Goal: Task Accomplishment & Management: Complete application form

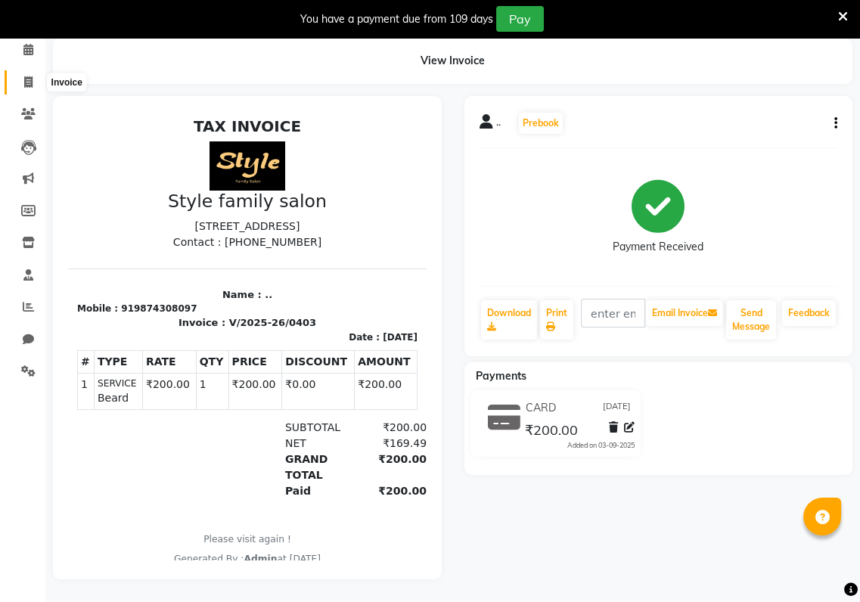
click at [23, 76] on span at bounding box center [28, 82] width 26 height 17
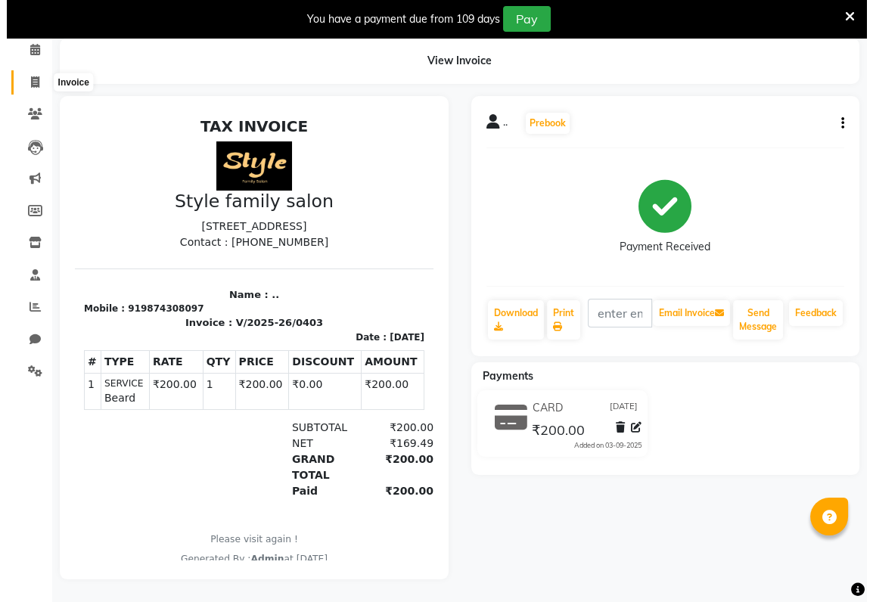
scroll to position [37, 0]
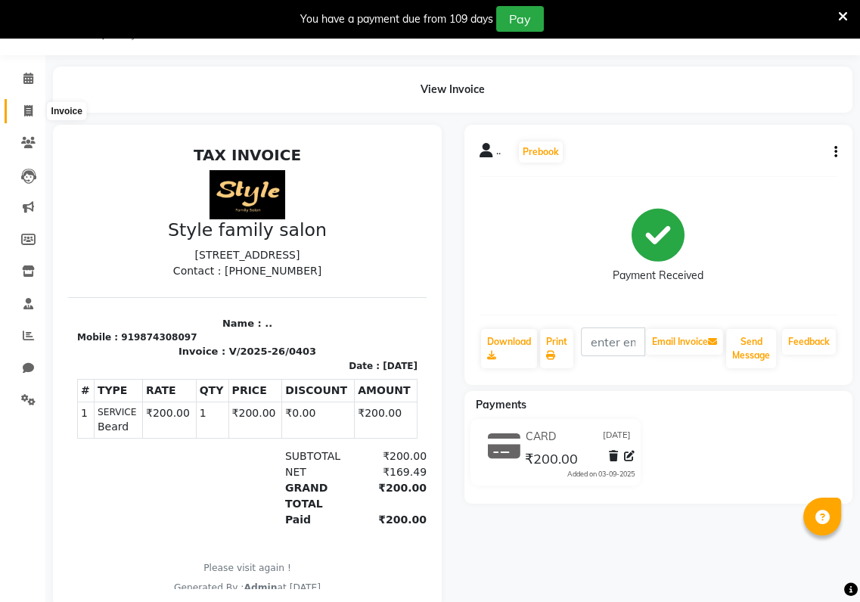
select select "8264"
select select "service"
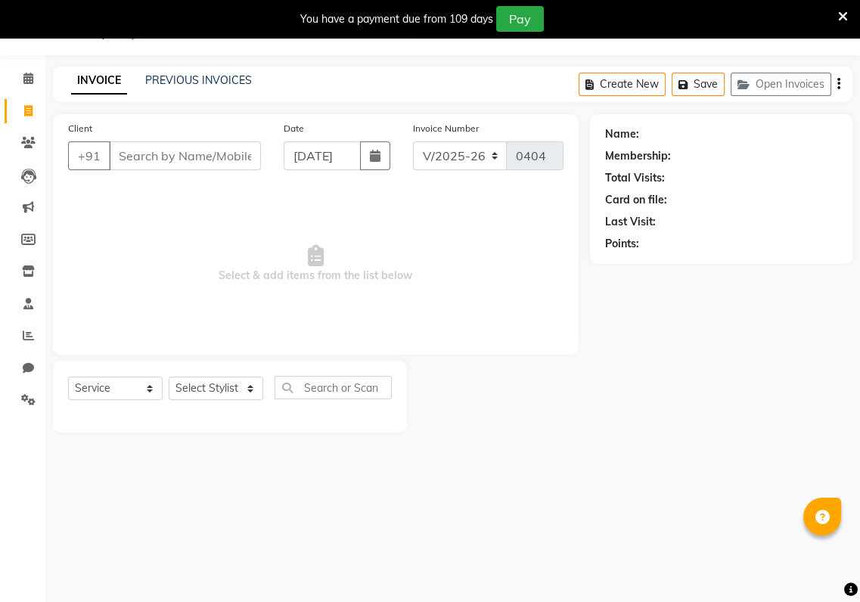
click at [113, 163] on input "Client" at bounding box center [185, 155] width 152 height 29
type input "9830757595"
click at [244, 385] on select "Select Stylist [PERSON_NAME] Baishaki chotto [PERSON_NAME] [PERSON_NAME] [PERSO…" at bounding box center [216, 388] width 95 height 23
click at [348, 393] on input "text" at bounding box center [333, 387] width 117 height 23
click at [248, 389] on select "Select Stylist [PERSON_NAME] Baishaki chotto [PERSON_NAME] [PERSON_NAME] [PERSO…" at bounding box center [216, 388] width 95 height 23
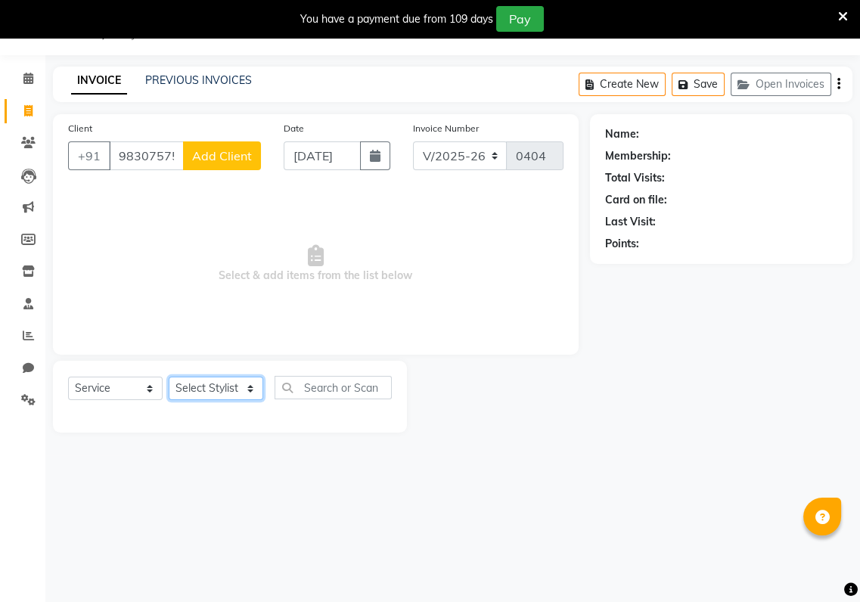
select select "80350"
click at [169, 377] on select "Select Stylist [PERSON_NAME] Baishaki chotto [PERSON_NAME] [PERSON_NAME] [PERSO…" at bounding box center [216, 388] width 95 height 23
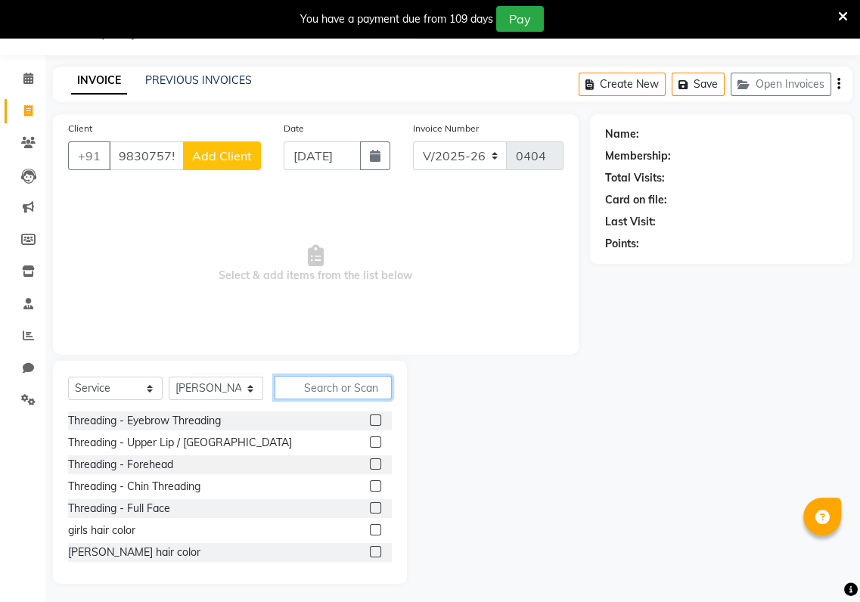
click at [343, 396] on input "text" at bounding box center [333, 387] width 117 height 23
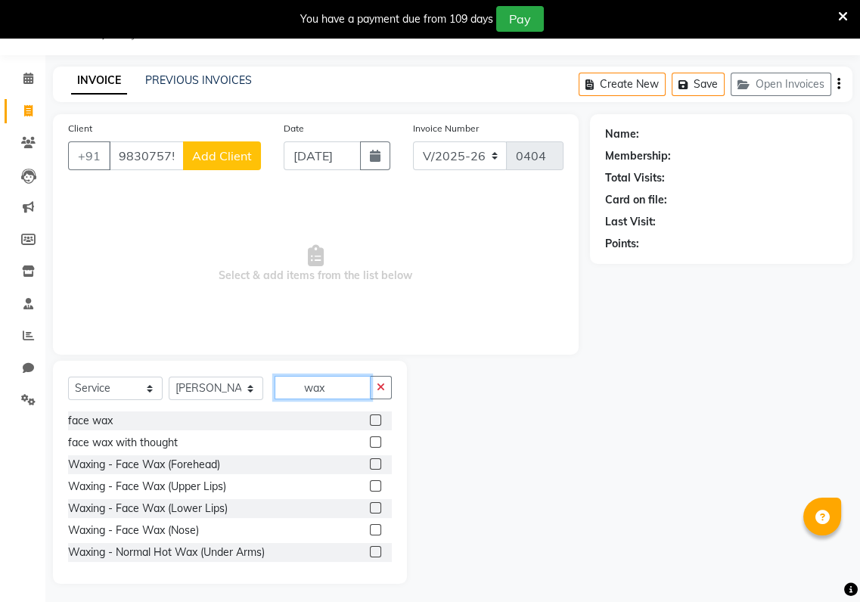
type input "wax"
click at [370, 486] on label at bounding box center [375, 485] width 11 height 11
click at [370, 486] on input "checkbox" at bounding box center [375, 487] width 10 height 10
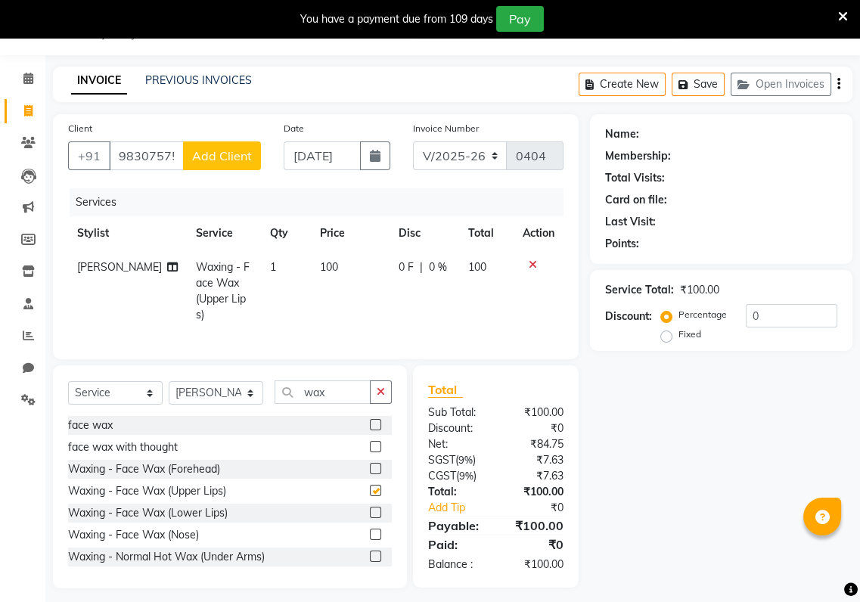
checkbox input "false"
click at [224, 160] on span "Add Client" at bounding box center [222, 155] width 60 height 15
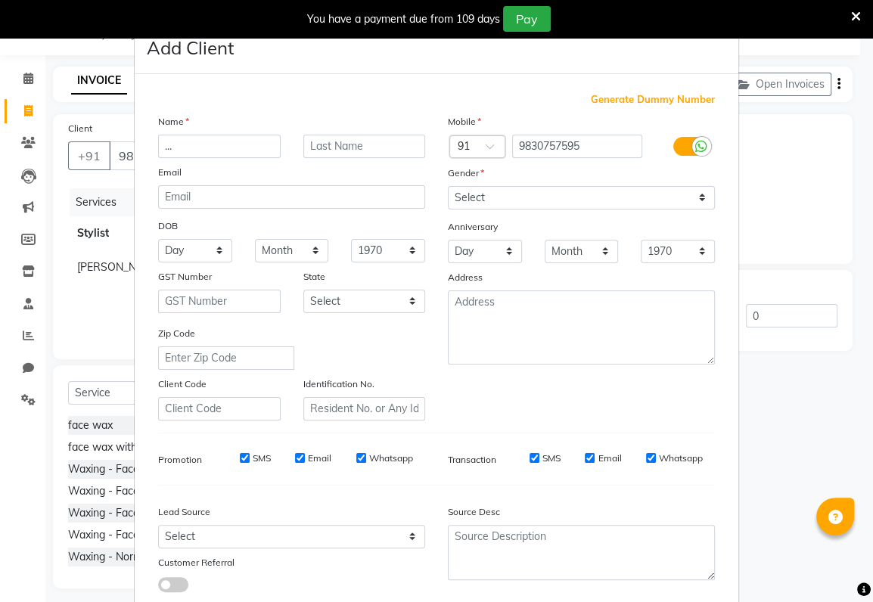
type input "..."
click at [463, 201] on select "Select [DEMOGRAPHIC_DATA] [DEMOGRAPHIC_DATA] Other Prefer Not To Say" at bounding box center [581, 197] width 267 height 23
select select "[DEMOGRAPHIC_DATA]"
click at [448, 186] on select "Select [DEMOGRAPHIC_DATA] [DEMOGRAPHIC_DATA] Other Prefer Not To Say" at bounding box center [581, 197] width 267 height 23
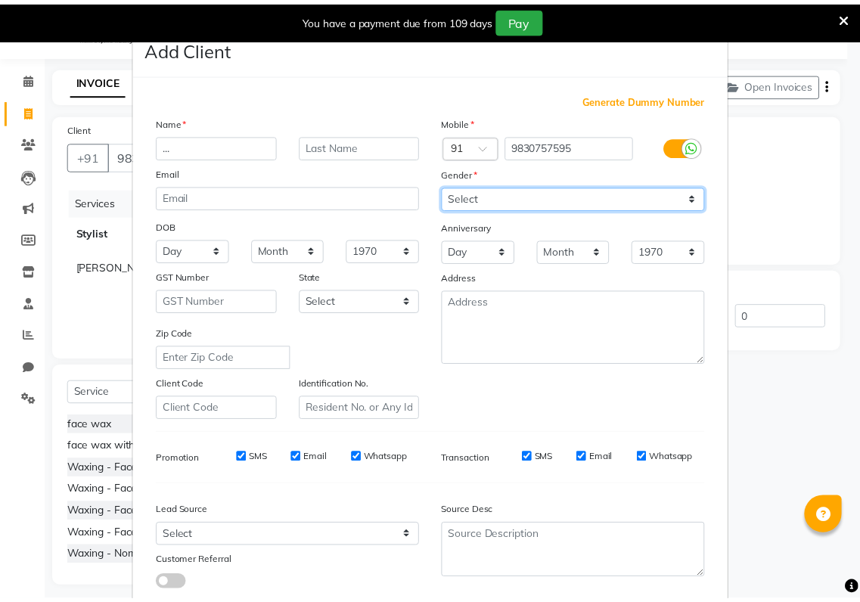
scroll to position [93, 0]
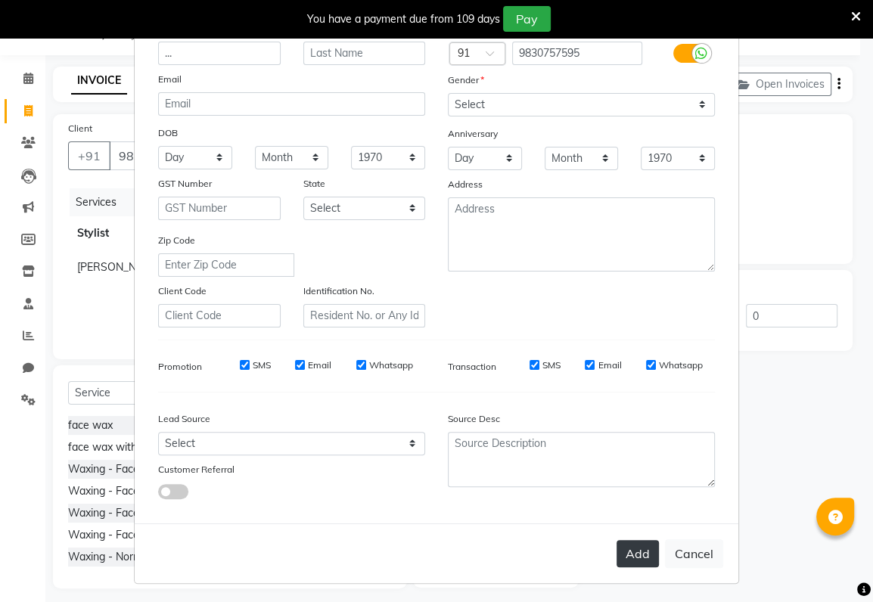
click at [644, 548] on button "Add" at bounding box center [637, 553] width 42 height 27
select select
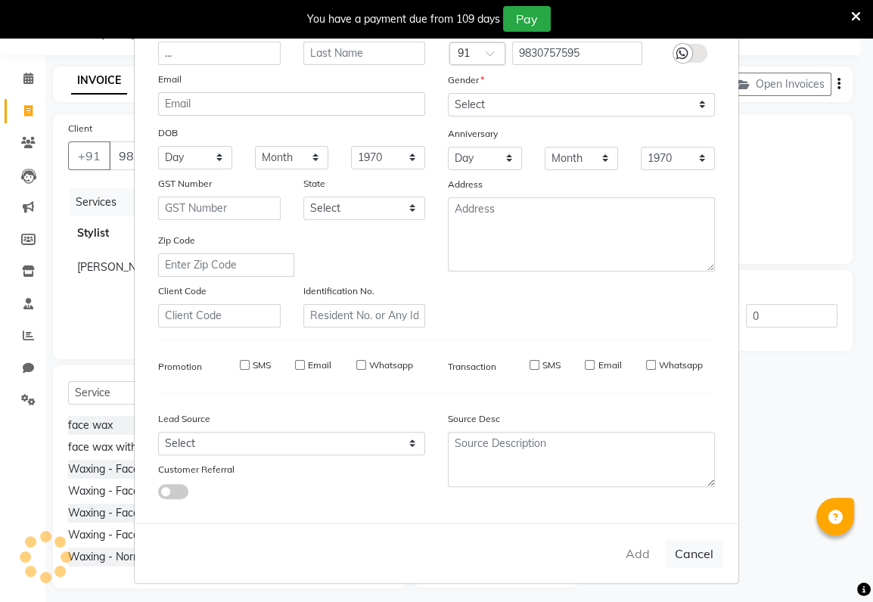
select select
checkbox input "false"
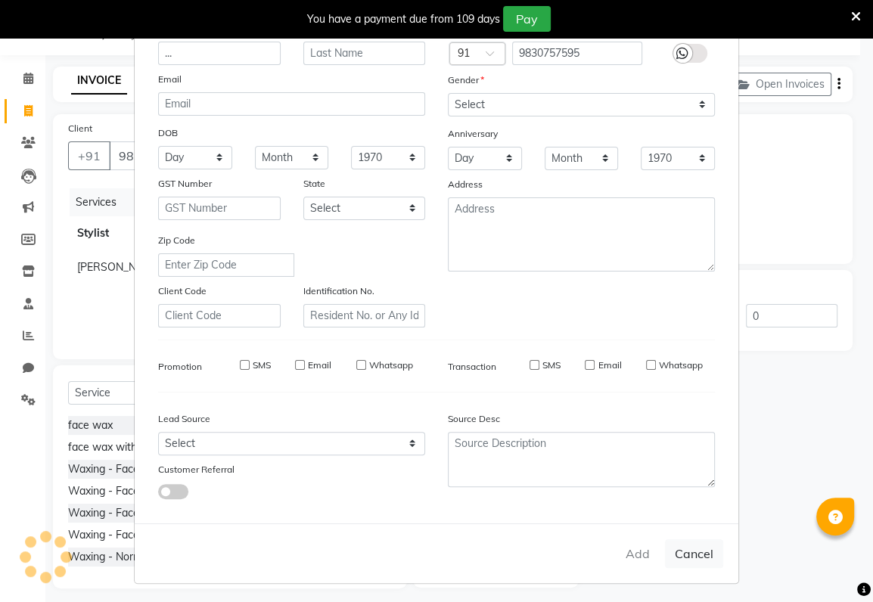
checkbox input "false"
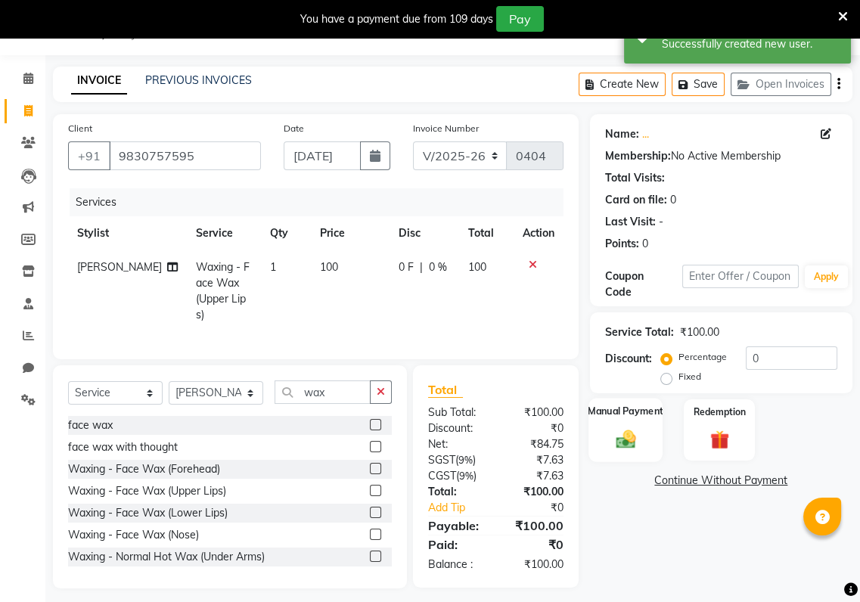
click at [611, 429] on img at bounding box center [626, 438] width 32 height 23
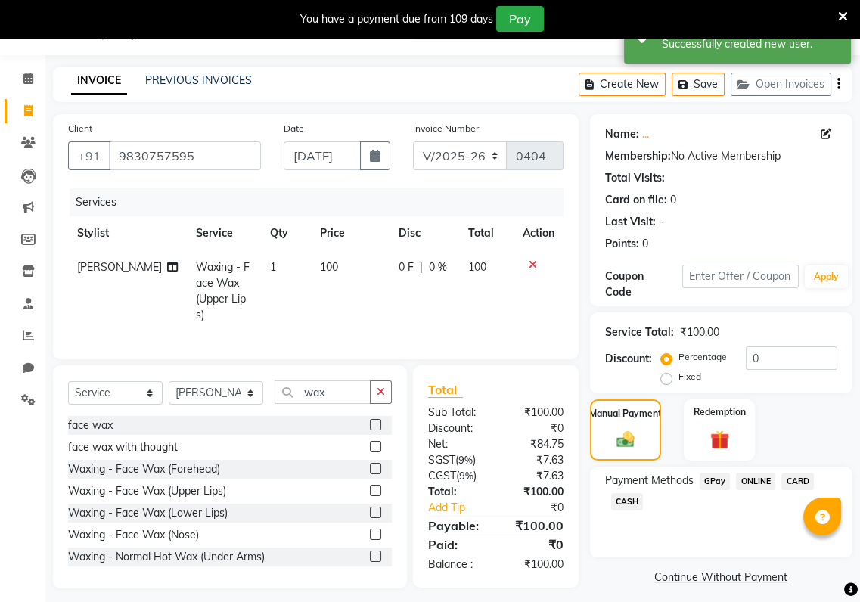
click at [717, 479] on span "GPay" at bounding box center [715, 481] width 31 height 17
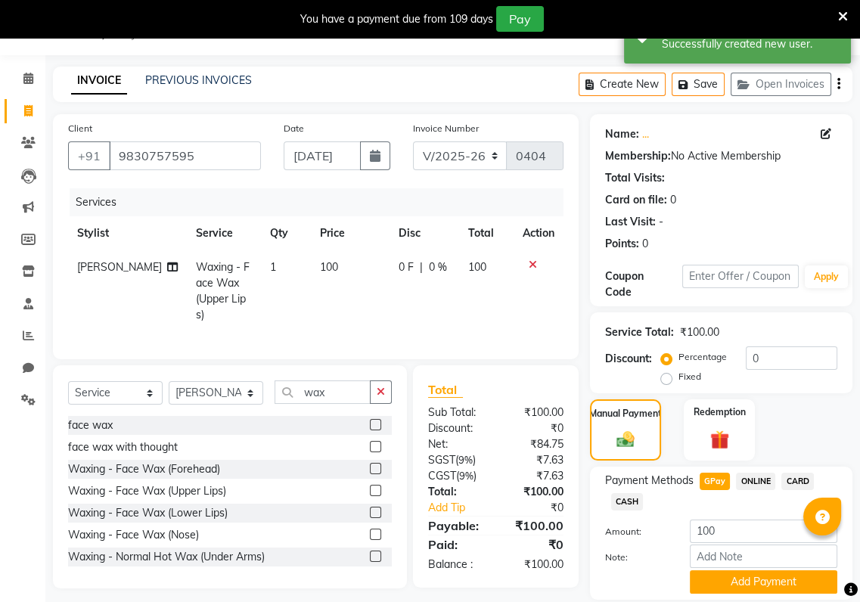
click at [688, 70] on div "Create New Save Open Invoices" at bounding box center [716, 85] width 274 height 36
click at [694, 83] on button "Save" at bounding box center [698, 84] width 53 height 23
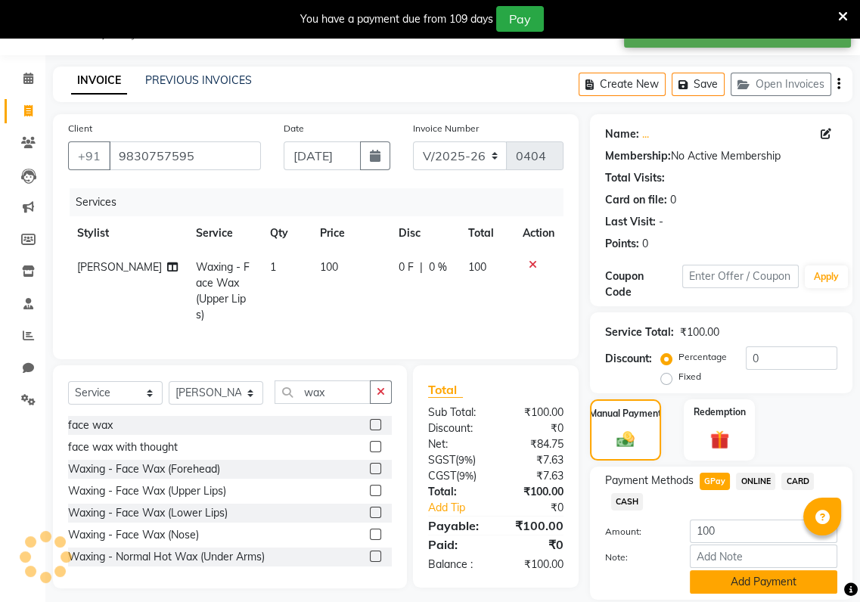
click at [790, 583] on button "Add Payment" at bounding box center [764, 581] width 148 height 23
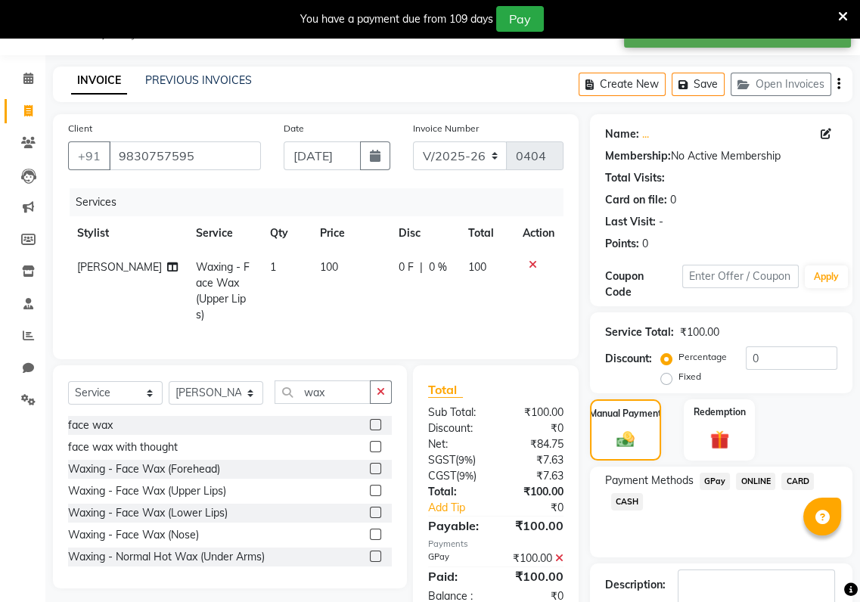
scroll to position [132, 0]
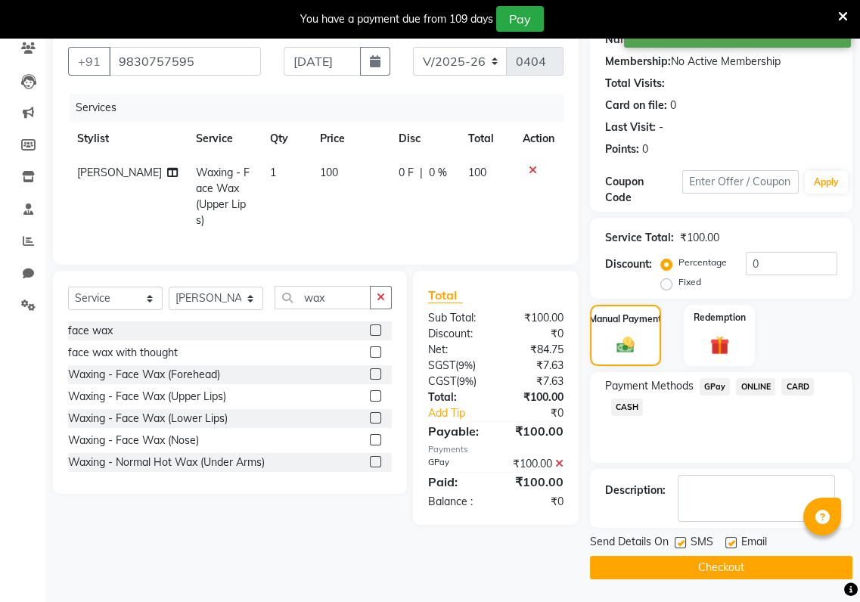
click at [688, 546] on div "SMS" at bounding box center [700, 543] width 51 height 19
click at [682, 543] on label at bounding box center [680, 542] width 11 height 11
click at [682, 543] on input "checkbox" at bounding box center [680, 544] width 10 height 10
checkbox input "false"
click at [734, 544] on label at bounding box center [730, 542] width 11 height 11
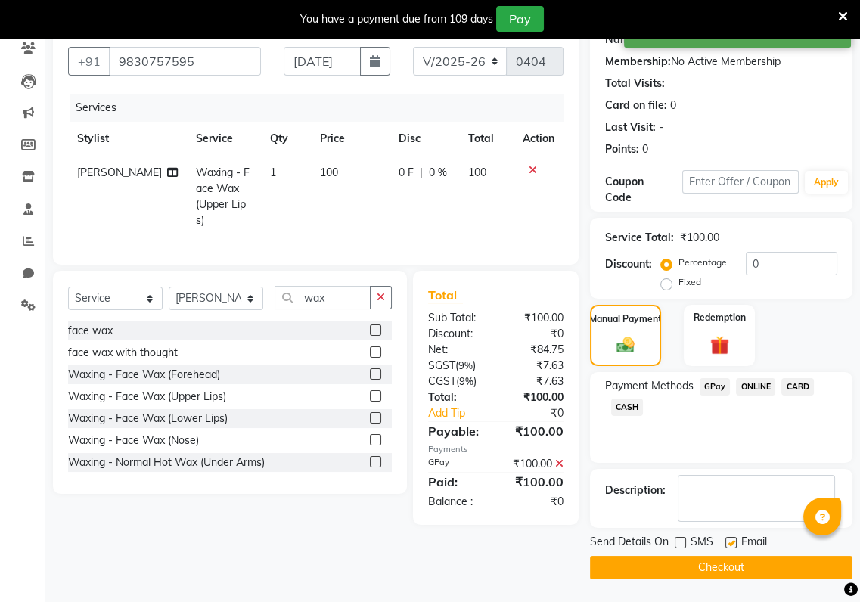
click at [734, 544] on input "checkbox" at bounding box center [730, 544] width 10 height 10
checkbox input "false"
click at [741, 562] on button "Checkout" at bounding box center [721, 567] width 262 height 23
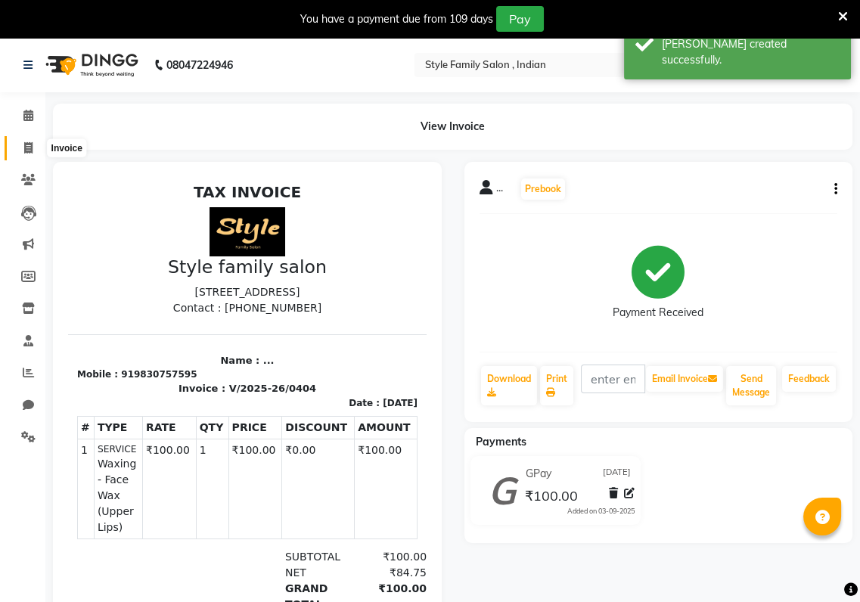
click at [30, 147] on icon at bounding box center [28, 147] width 8 height 11
select select "service"
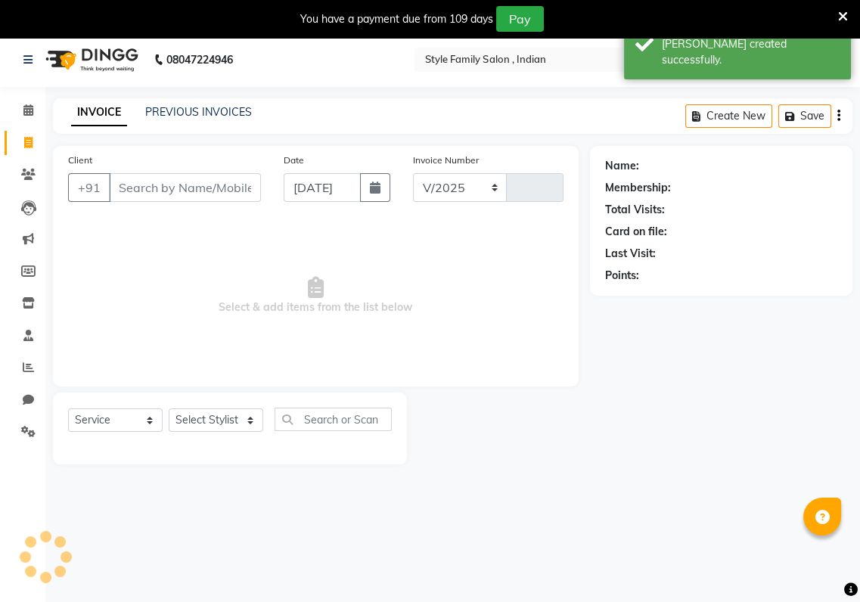
select select "8264"
type input "0405"
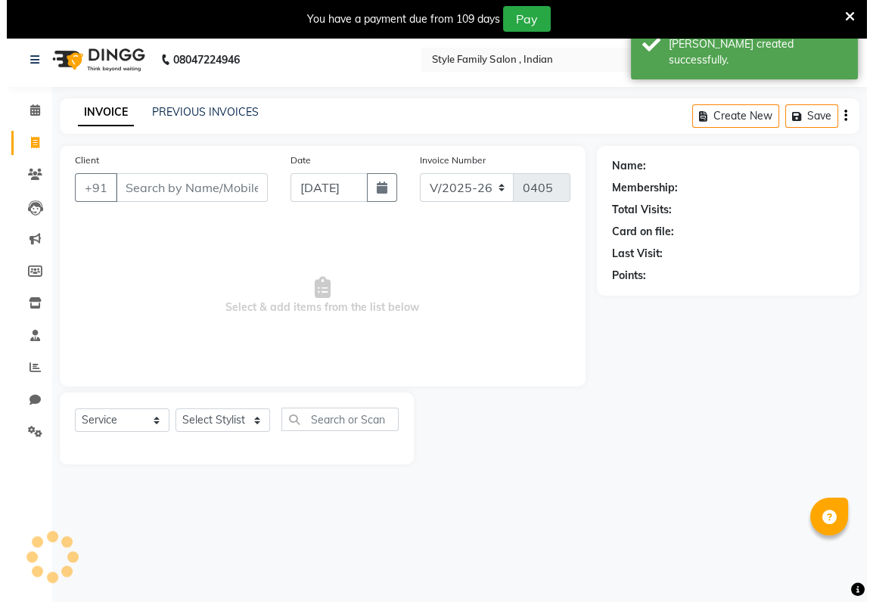
scroll to position [37, 0]
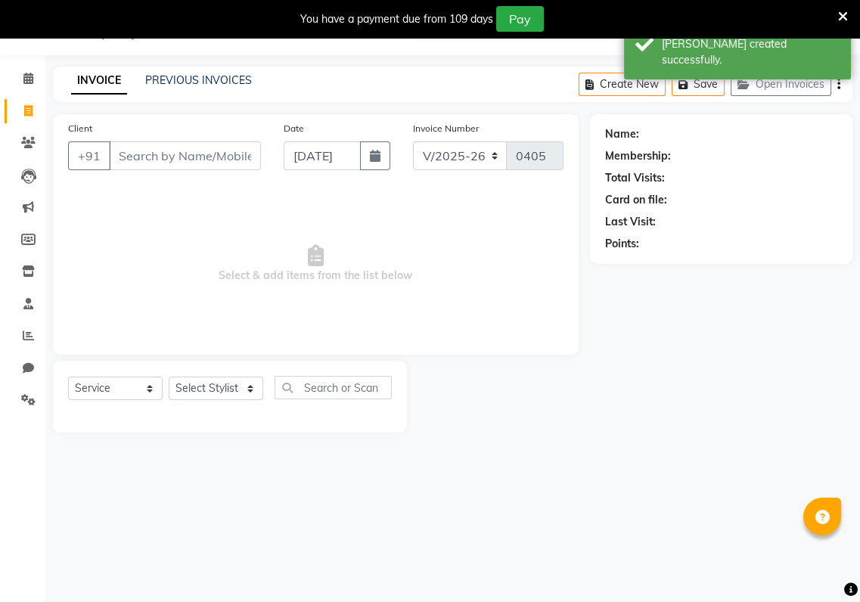
click at [117, 154] on input "Client" at bounding box center [185, 155] width 152 height 29
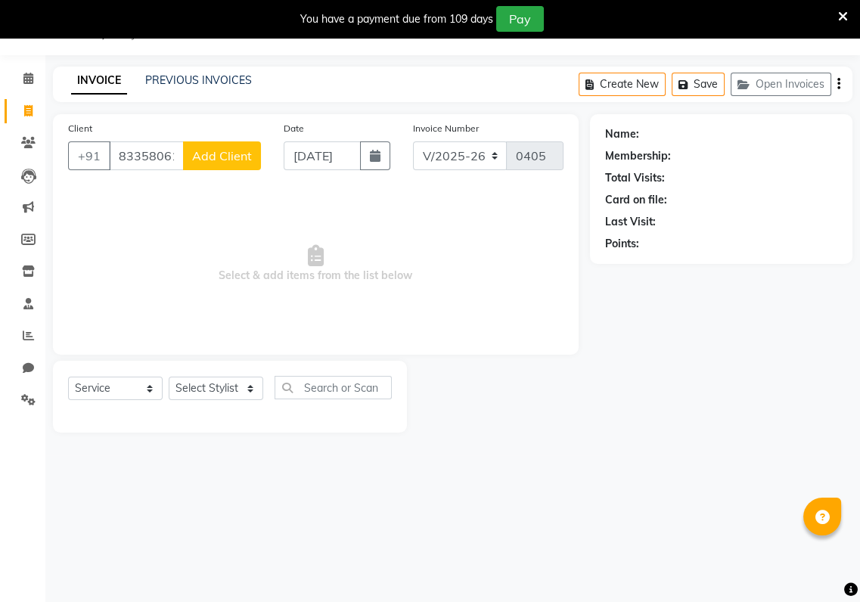
type input "8335806164"
click at [253, 389] on select "Select Stylist [PERSON_NAME] Baishaki chotto [PERSON_NAME] [PERSON_NAME] [PERSO…" at bounding box center [216, 388] width 95 height 23
select select "80351"
click at [169, 377] on select "Select Stylist [PERSON_NAME] Baishaki chotto [PERSON_NAME] [PERSON_NAME] [PERSO…" at bounding box center [216, 388] width 95 height 23
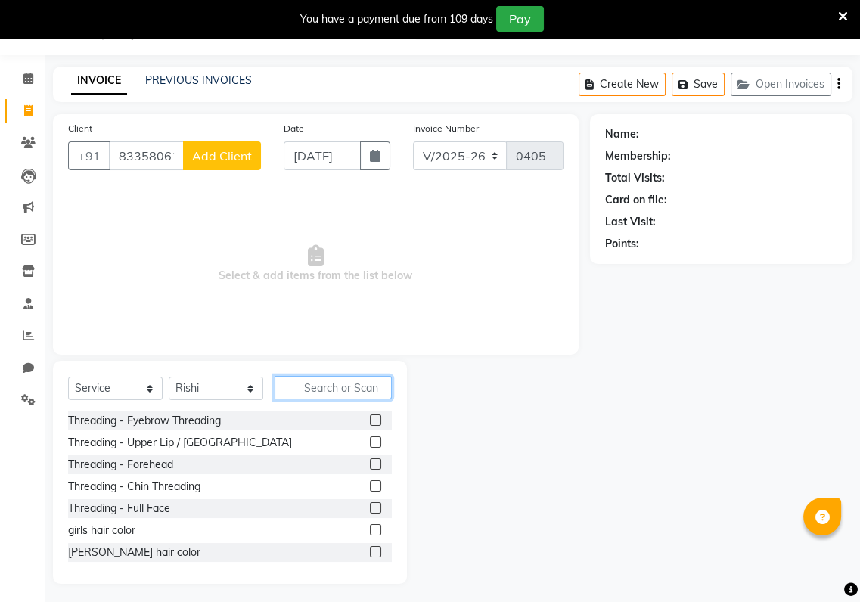
click at [312, 390] on input "text" at bounding box center [333, 387] width 117 height 23
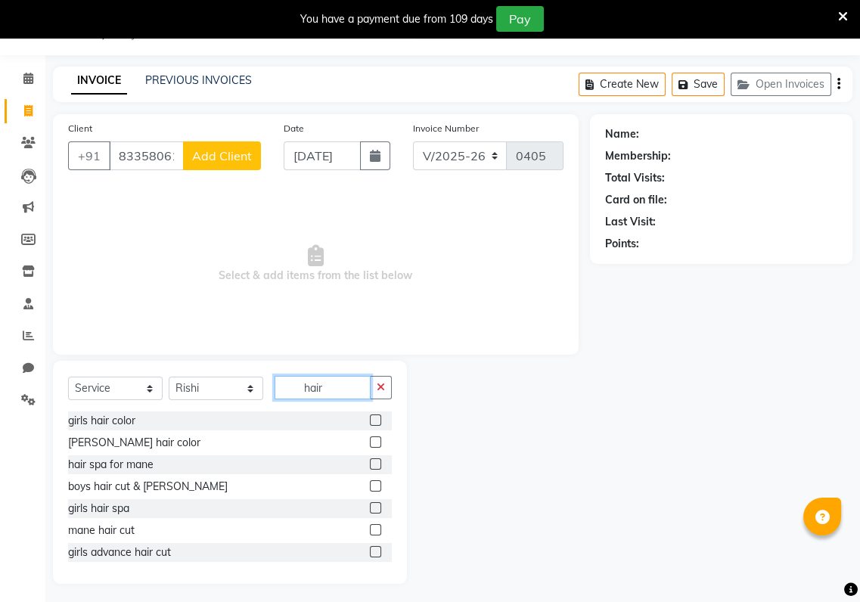
type input "hair"
click at [370, 508] on label at bounding box center [375, 507] width 11 height 11
click at [370, 508] on input "checkbox" at bounding box center [375, 509] width 10 height 10
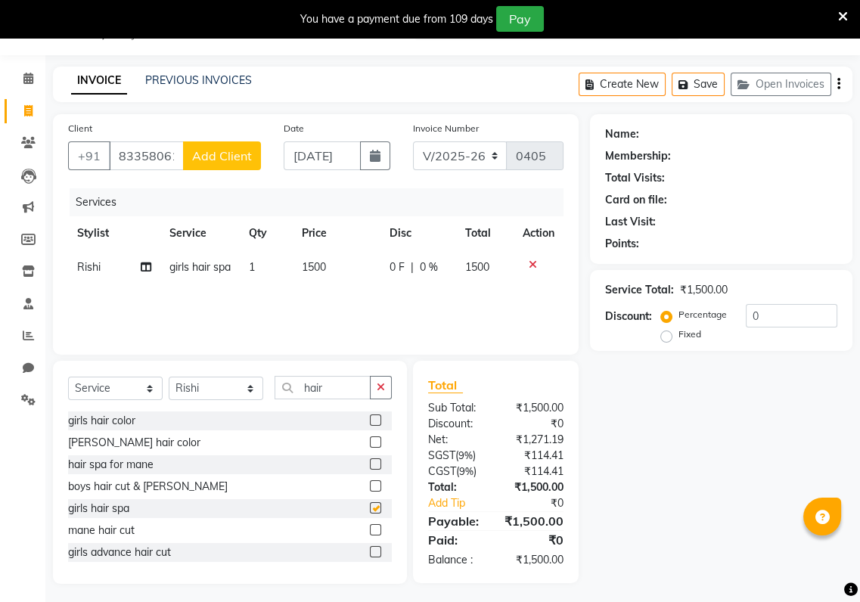
checkbox input "false"
click at [375, 384] on button "button" at bounding box center [381, 387] width 22 height 23
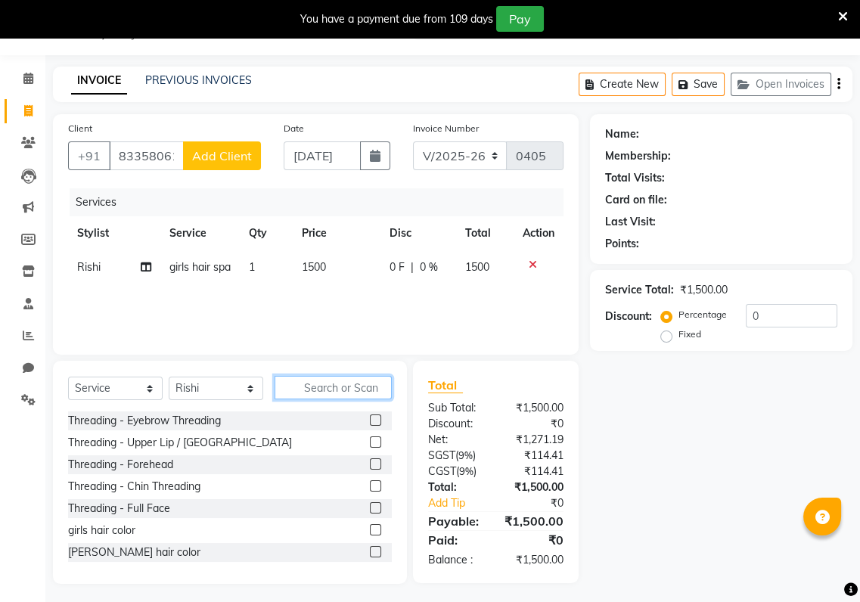
click at [306, 390] on input "text" at bounding box center [333, 387] width 117 height 23
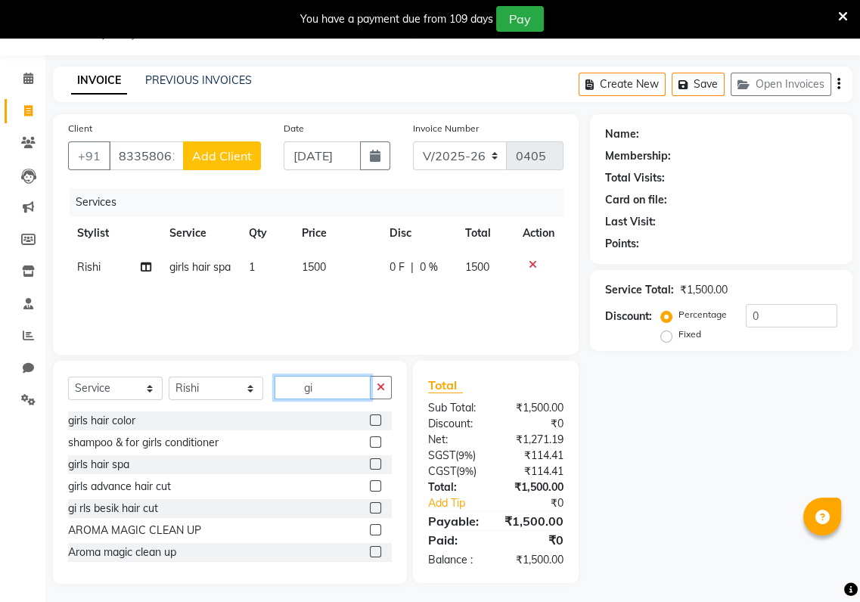
type input "gi"
click at [370, 507] on label at bounding box center [375, 507] width 11 height 11
click at [370, 507] on input "checkbox" at bounding box center [375, 509] width 10 height 10
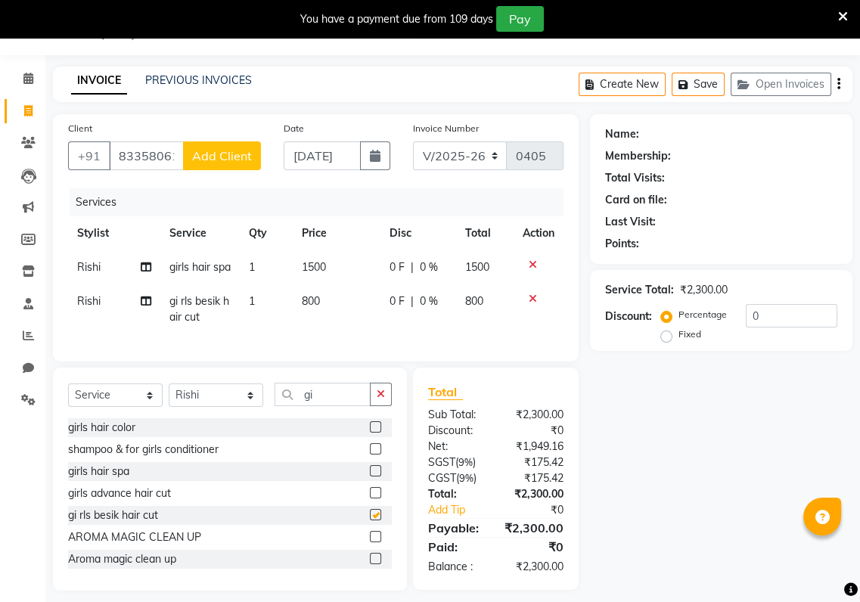
checkbox input "false"
click at [215, 151] on span "Add Client" at bounding box center [222, 155] width 60 height 15
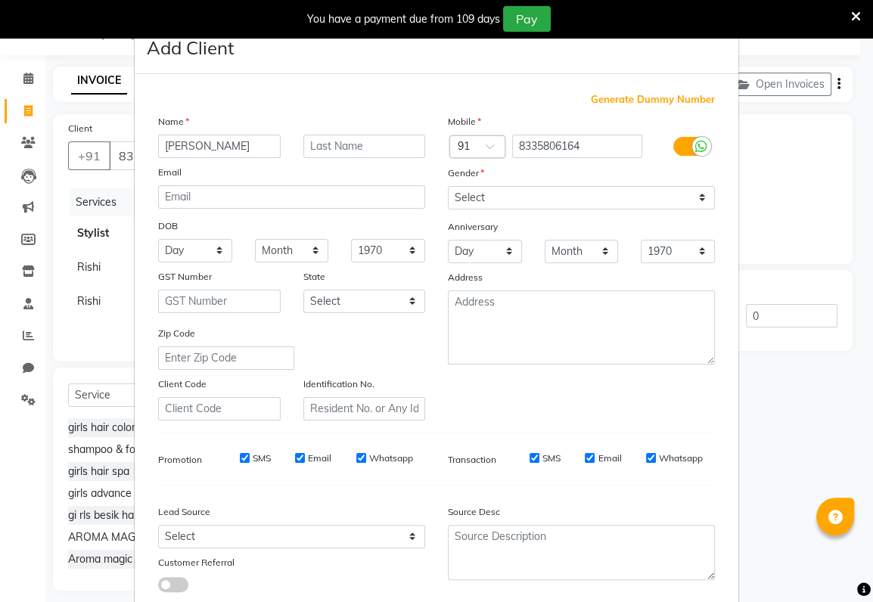
type input "[PERSON_NAME]"
click at [303, 144] on input "text" at bounding box center [364, 146] width 123 height 23
type input "[PERSON_NAME]"
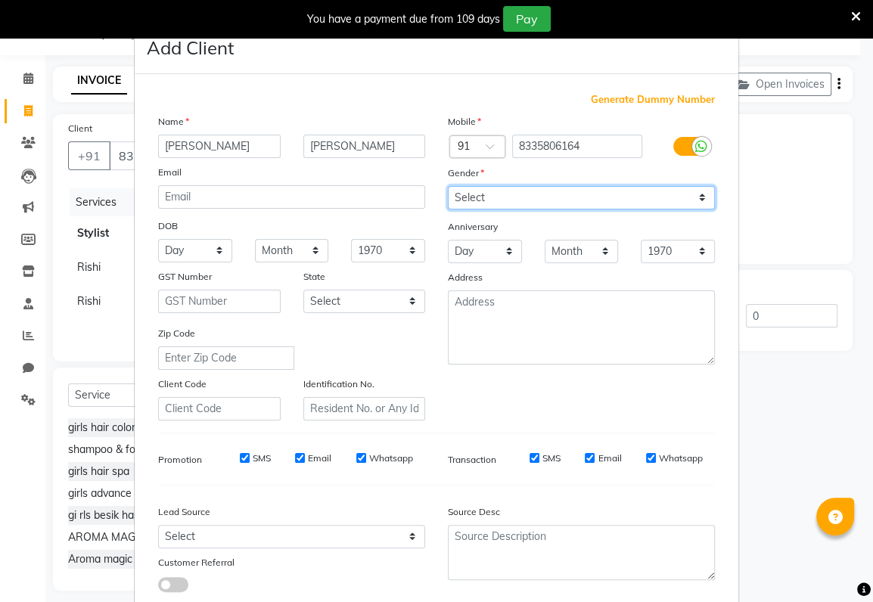
click at [468, 198] on select "Select [DEMOGRAPHIC_DATA] [DEMOGRAPHIC_DATA] Other Prefer Not To Say" at bounding box center [581, 197] width 267 height 23
select select "[DEMOGRAPHIC_DATA]"
click at [448, 186] on select "Select [DEMOGRAPHIC_DATA] [DEMOGRAPHIC_DATA] Other Prefer Not To Say" at bounding box center [581, 197] width 267 height 23
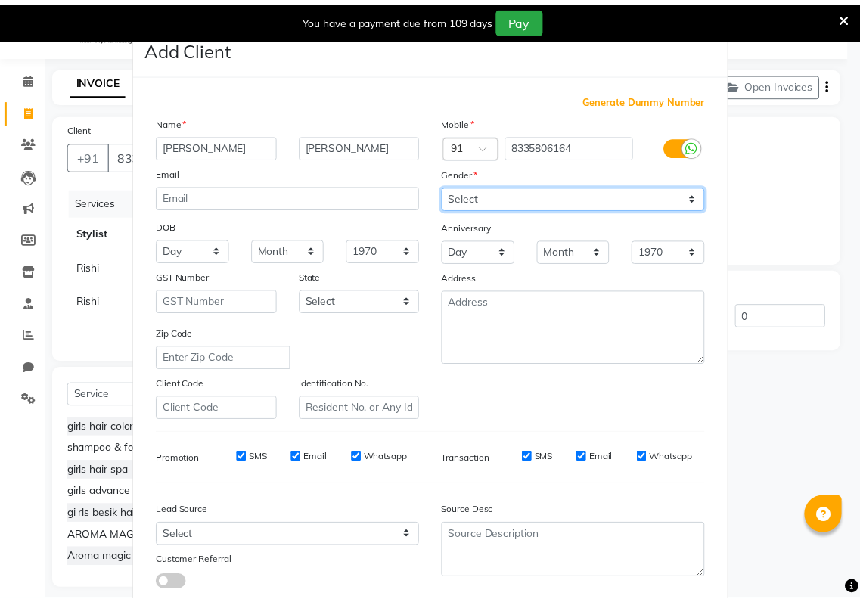
scroll to position [93, 0]
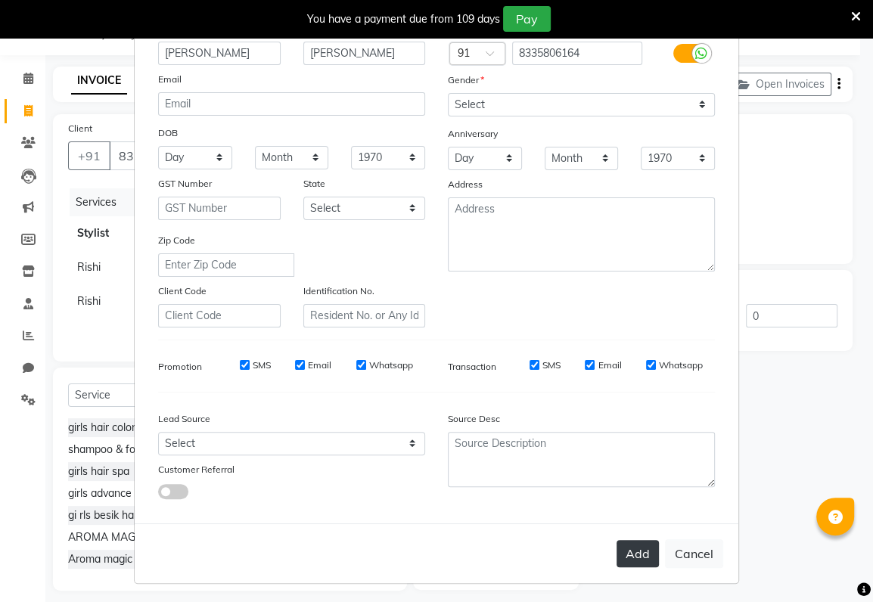
click at [627, 548] on button "Add" at bounding box center [637, 553] width 42 height 27
select select
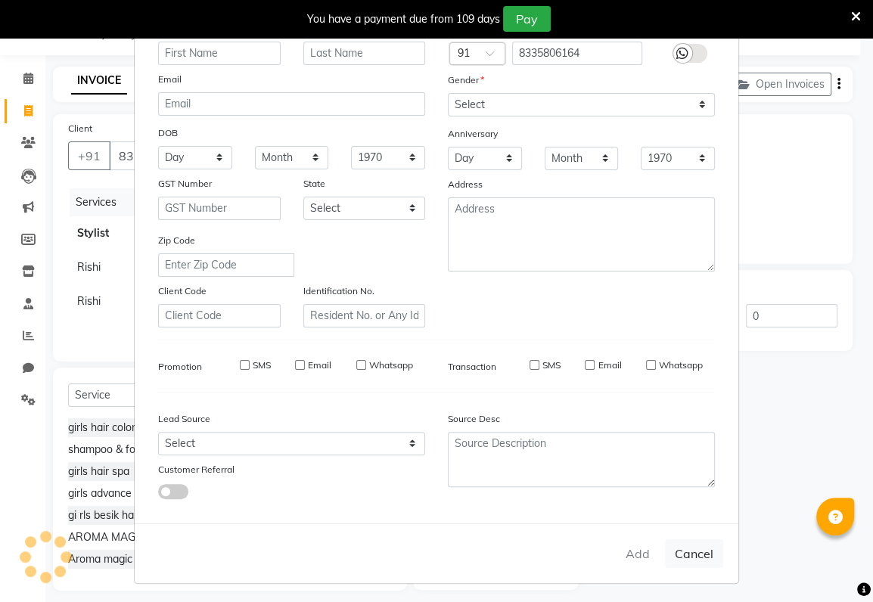
select select
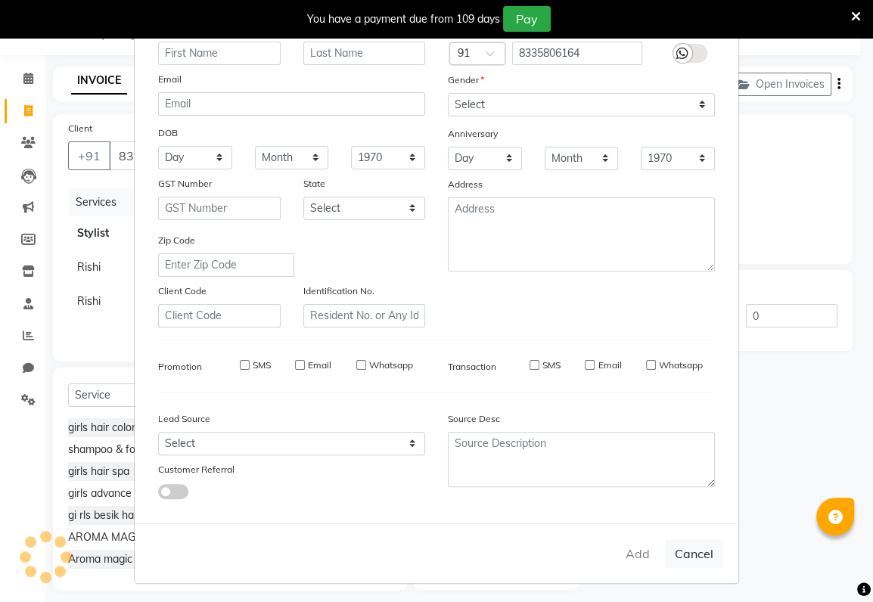
checkbox input "false"
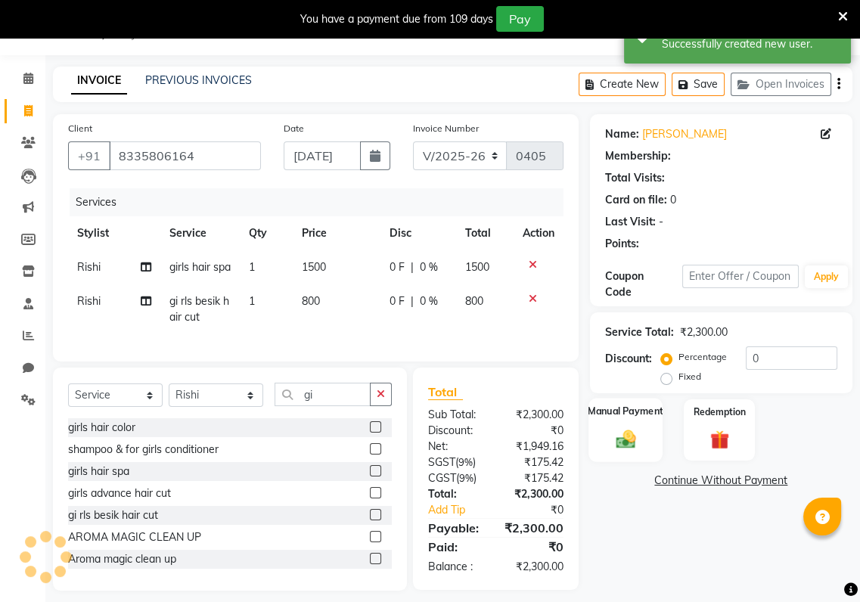
click at [629, 449] on img at bounding box center [626, 438] width 32 height 23
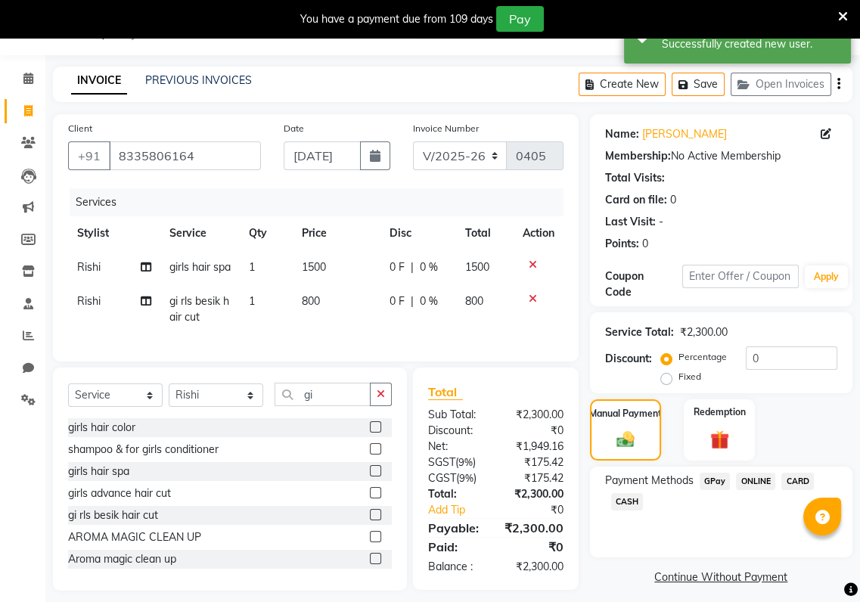
click at [717, 482] on span "GPay" at bounding box center [715, 481] width 31 height 17
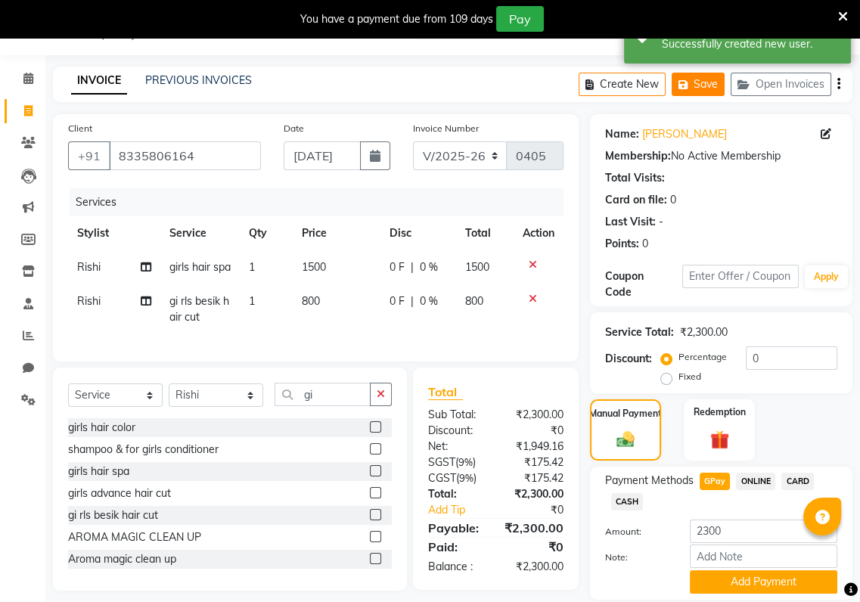
click at [692, 79] on icon "button" at bounding box center [686, 84] width 15 height 11
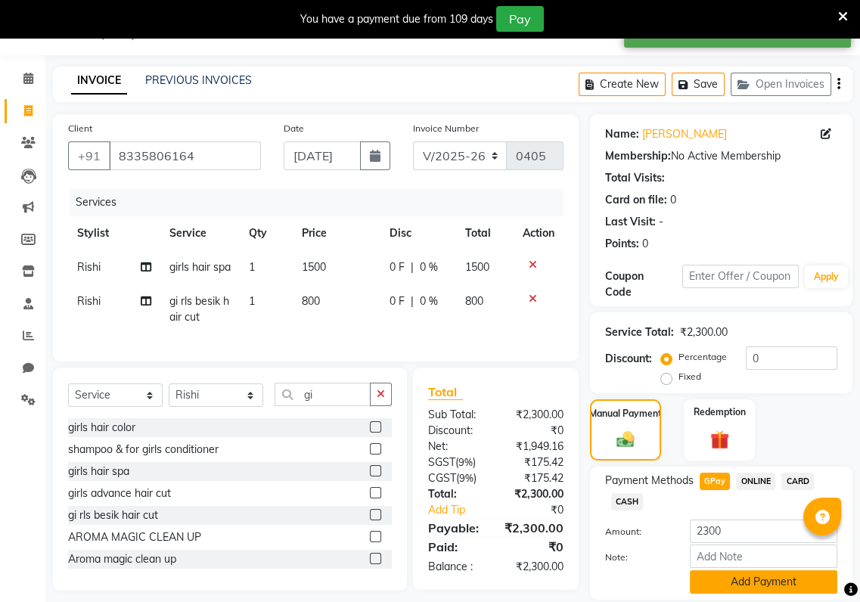
click at [738, 589] on button "Add Payment" at bounding box center [764, 581] width 148 height 23
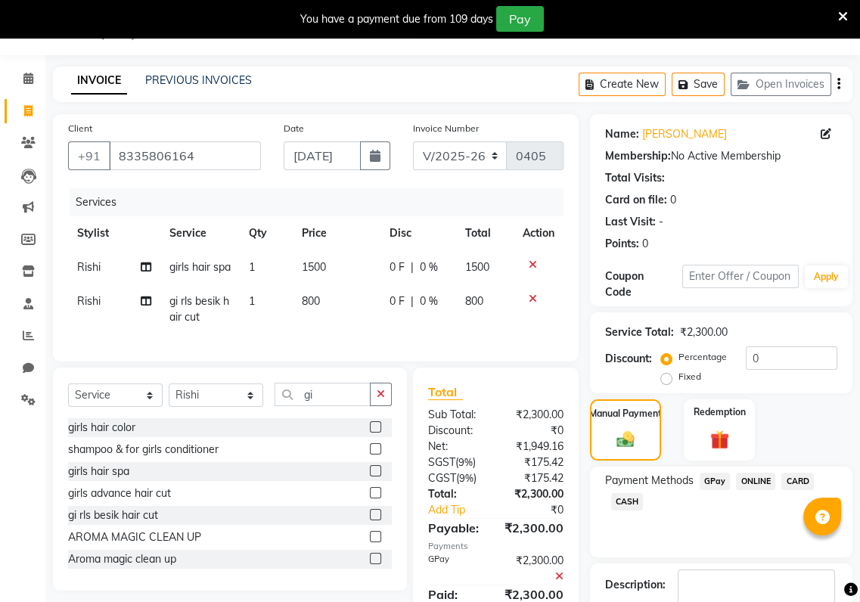
scroll to position [132, 0]
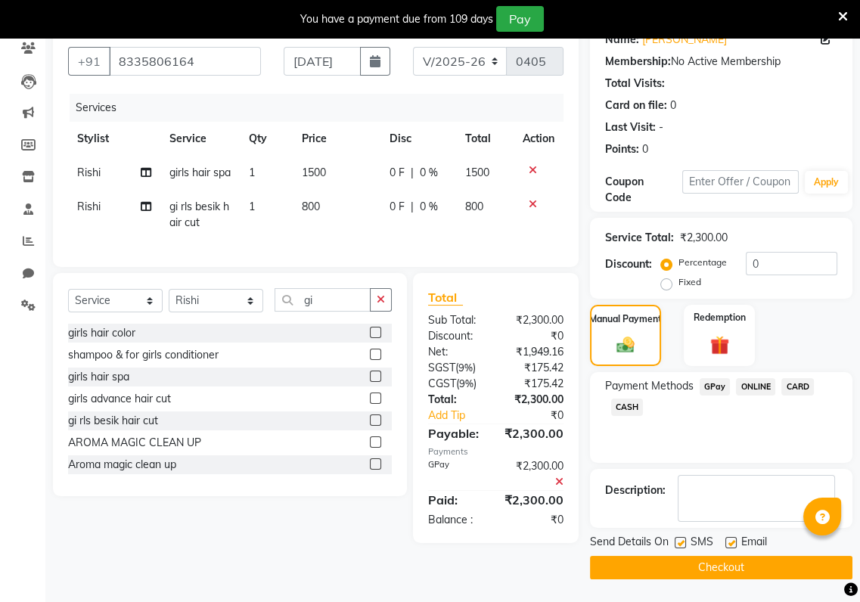
click at [732, 564] on button "Checkout" at bounding box center [721, 567] width 262 height 23
